Goal: Complete application form: Complete application form

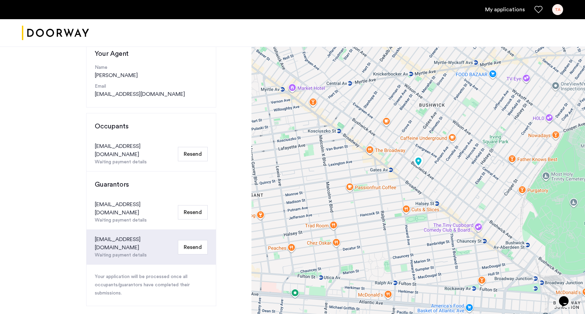
click at [196, 148] on button "Resend" at bounding box center [193, 154] width 30 height 14
click at [192, 205] on button "Resend" at bounding box center [193, 212] width 30 height 14
click at [190, 240] on button "Resend" at bounding box center [193, 247] width 30 height 14
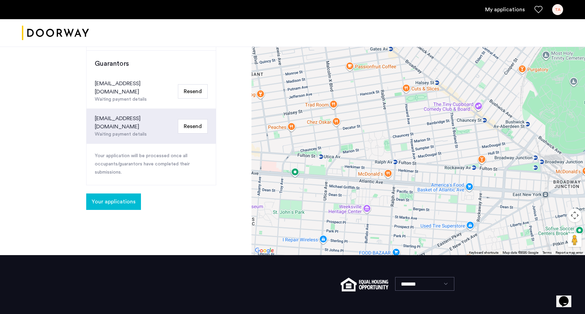
scroll to position [198, 0]
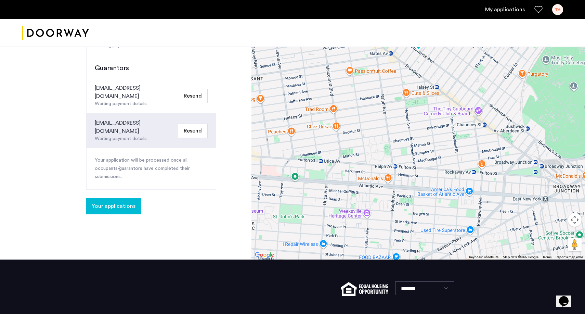
click at [115, 202] on span "Your applications" at bounding box center [114, 206] width 44 height 8
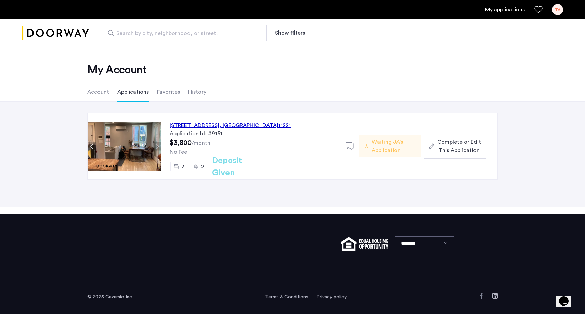
click at [446, 149] on span "Complete or Edit This Application" at bounding box center [459, 146] width 44 height 16
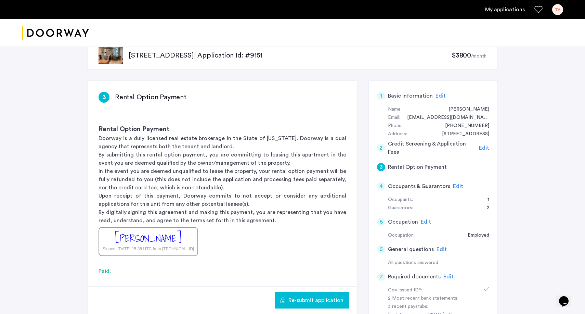
scroll to position [30, 0]
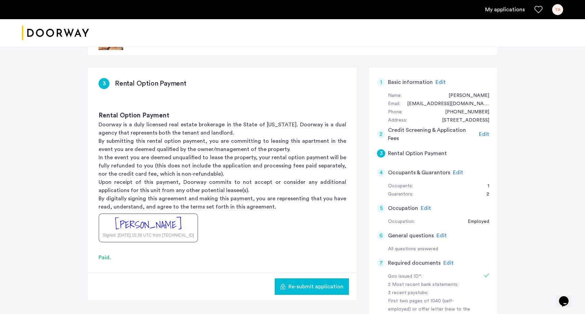
click at [453, 170] on span "Edit" at bounding box center [458, 172] width 10 height 5
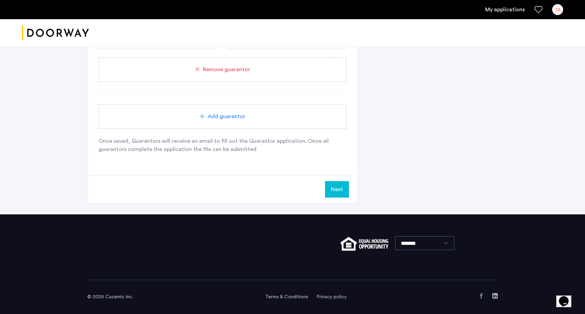
scroll to position [496, 0]
type input "**********"
click at [336, 188] on button "Next" at bounding box center [337, 189] width 24 height 16
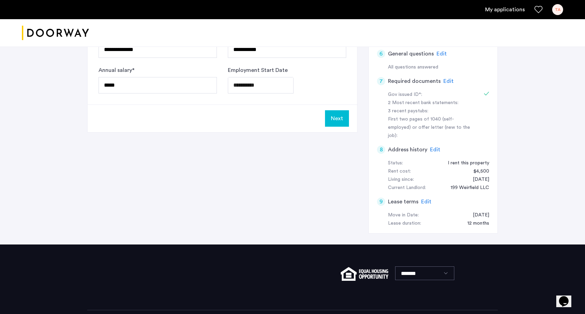
scroll to position [211, 0]
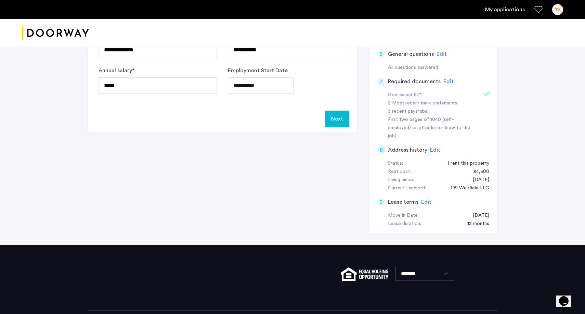
click at [337, 116] on button "Next" at bounding box center [337, 119] width 24 height 16
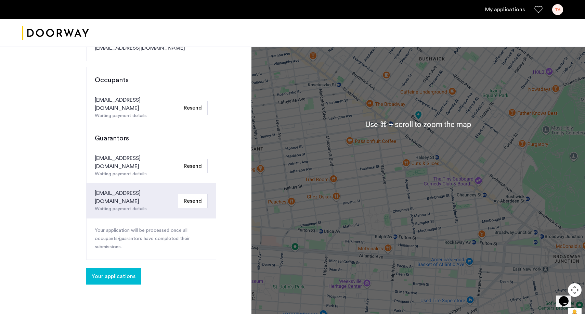
scroll to position [132, 0]
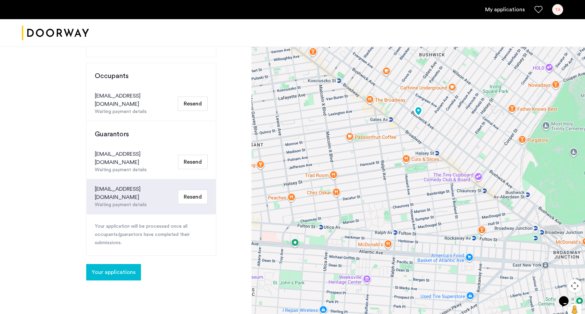
click at [190, 155] on button "Resend" at bounding box center [193, 162] width 30 height 14
